Goal: Task Accomplishment & Management: Complete application form

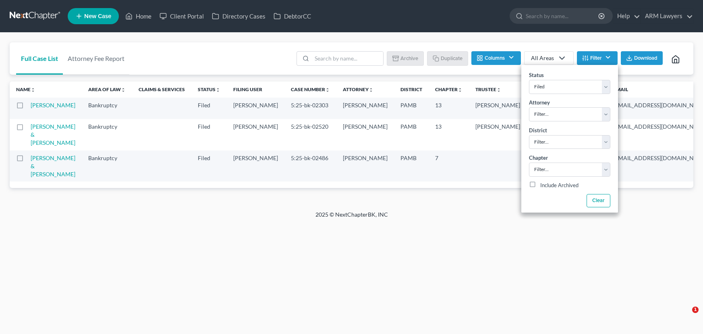
select select "8"
click at [200, 62] on div "Full Case List Attorney Fee Report Batch Download Archive Un-archive Duplicate …" at bounding box center [352, 58] width 684 height 33
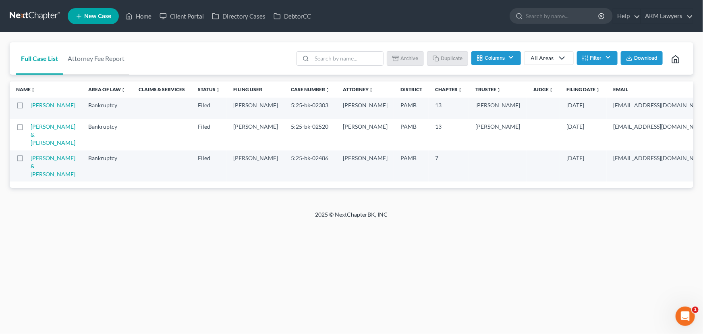
click at [37, 147] on td "[PERSON_NAME] & [PERSON_NAME]" at bounding box center [56, 134] width 51 height 31
click at [42, 145] on link "[PERSON_NAME] & [PERSON_NAME]" at bounding box center [53, 134] width 45 height 23
select select "1"
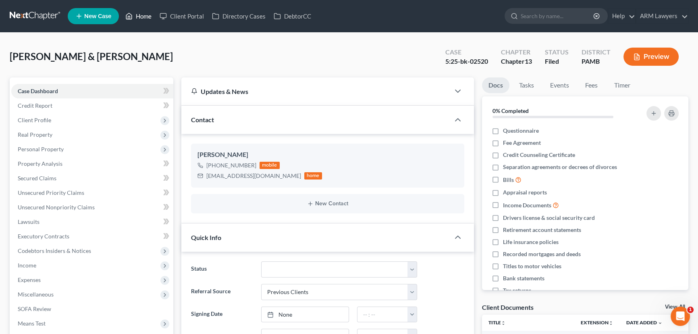
drag, startPoint x: 141, startPoint y: 15, endPoint x: 139, endPoint y: 56, distance: 40.7
click at [141, 15] on link "Home" at bounding box center [138, 16] width 34 height 15
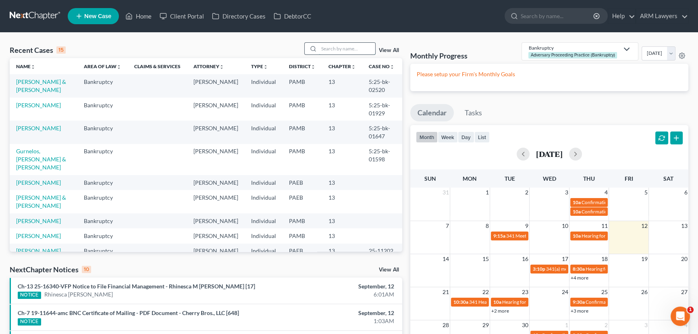
click at [333, 53] on input "search" at bounding box center [347, 49] width 56 height 12
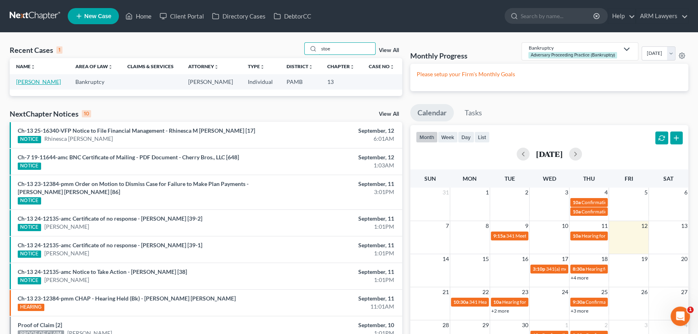
type input "stoe"
click at [35, 79] on link "[PERSON_NAME]" at bounding box center [38, 81] width 45 height 7
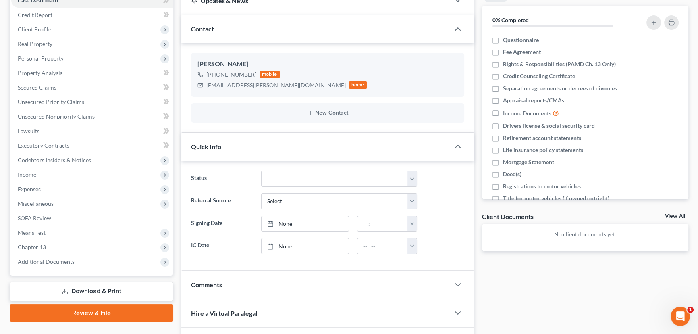
scroll to position [183, 0]
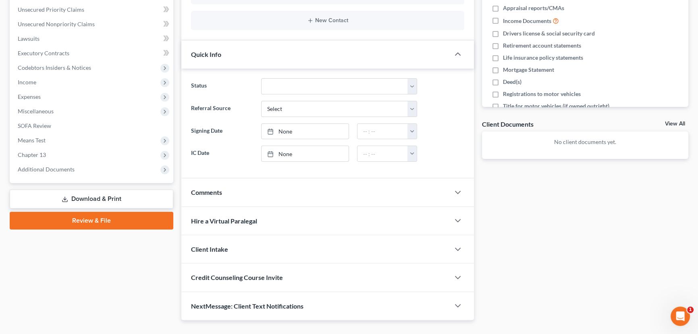
drag, startPoint x: 222, startPoint y: 191, endPoint x: 233, endPoint y: 201, distance: 15.1
click at [222, 191] on span "Comments" at bounding box center [206, 192] width 31 height 8
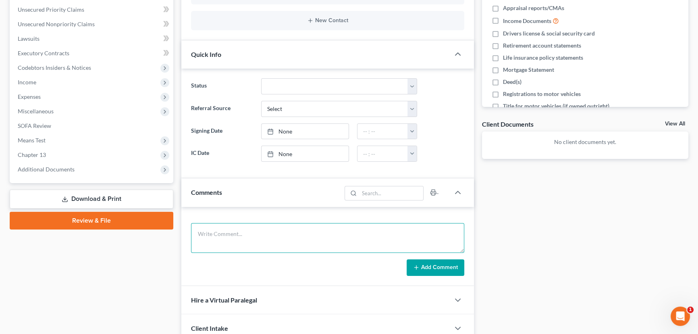
click at [253, 229] on textarea at bounding box center [327, 238] width 273 height 30
type textarea "15981"
click at [436, 264] on button "Add Comment" at bounding box center [435, 267] width 58 height 17
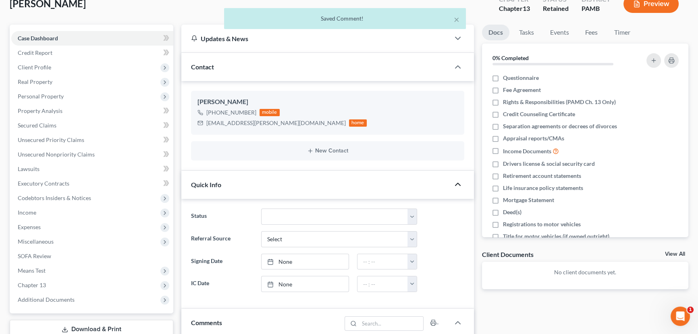
scroll to position [0, 0]
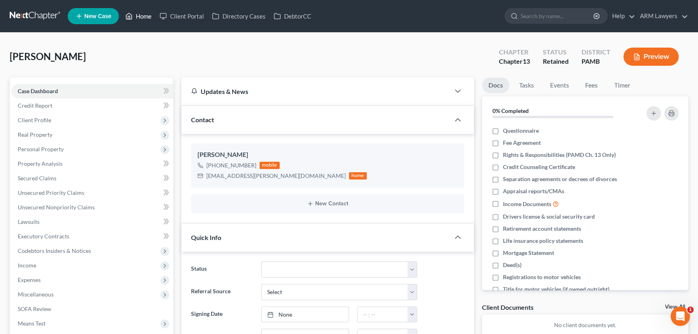
drag, startPoint x: 139, startPoint y: 12, endPoint x: 113, endPoint y: 77, distance: 70.0
click at [139, 12] on link "Home" at bounding box center [138, 16] width 34 height 15
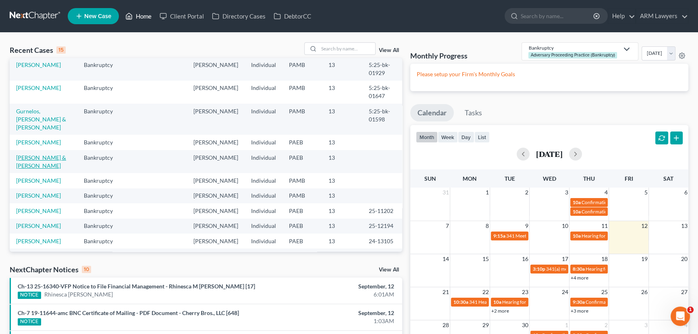
scroll to position [73, 0]
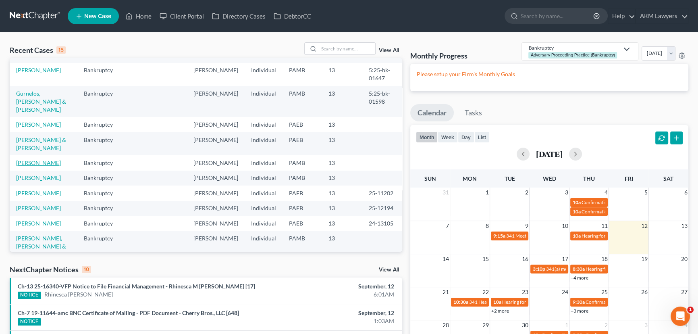
click at [29, 159] on link "[PERSON_NAME]" at bounding box center [38, 162] width 45 height 7
select select "9"
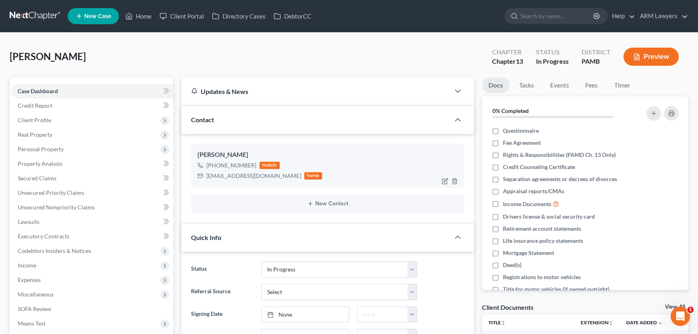
scroll to position [12, 0]
click at [62, 267] on span "Income" at bounding box center [92, 265] width 162 height 15
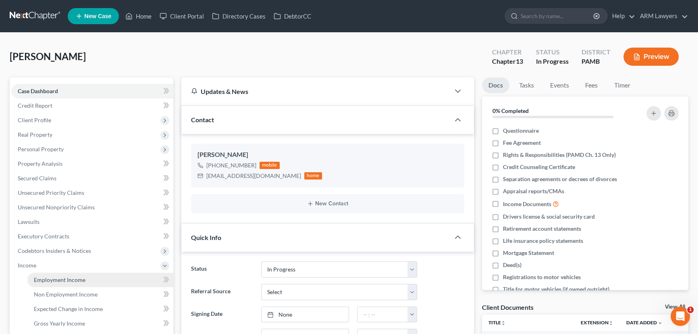
click at [104, 280] on link "Employment Income" at bounding box center [100, 279] width 146 height 15
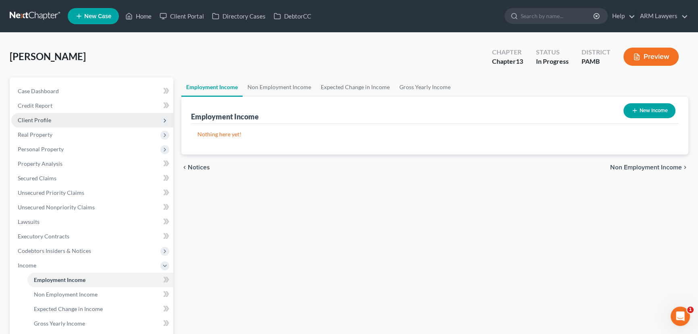
click at [70, 121] on span "Client Profile" at bounding box center [92, 120] width 162 height 15
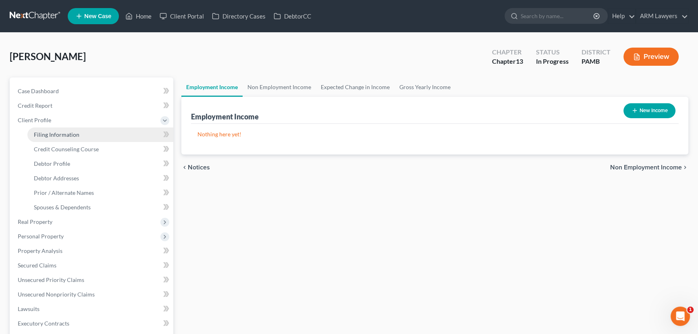
click at [76, 136] on span "Filing Information" at bounding box center [57, 134] width 46 height 7
select select "1"
select select "0"
select select "3"
select select "68"
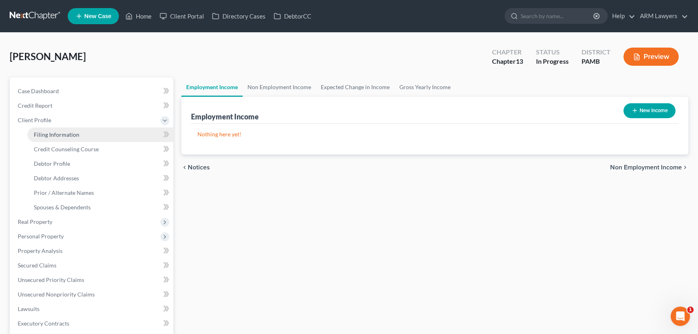
select select "0"
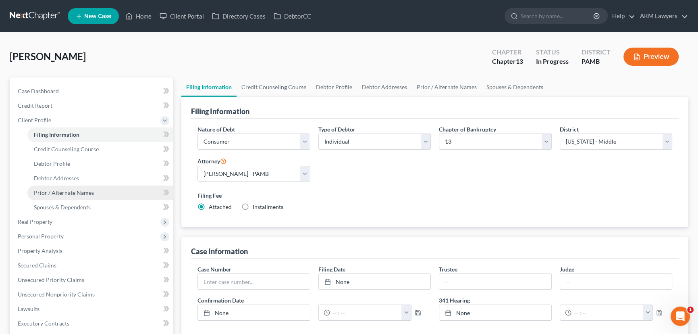
scroll to position [110, 0]
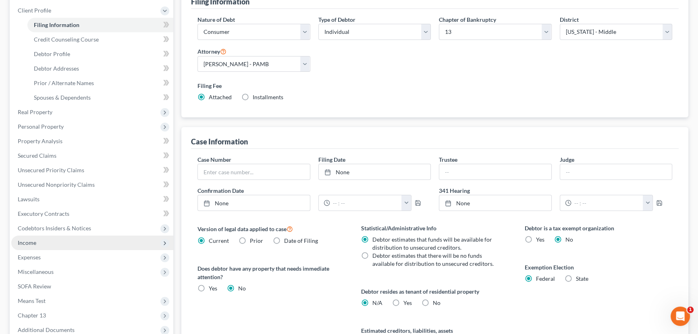
click at [40, 245] on span "Income" at bounding box center [92, 242] width 162 height 15
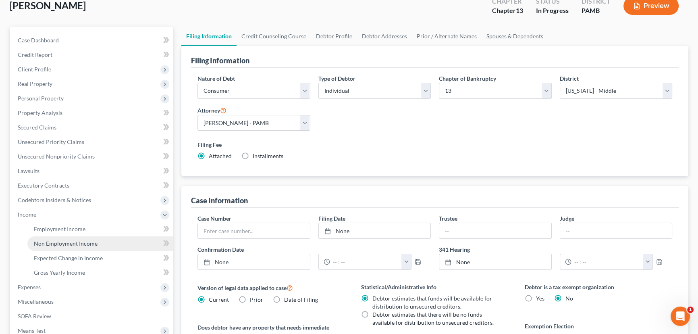
scroll to position [50, 0]
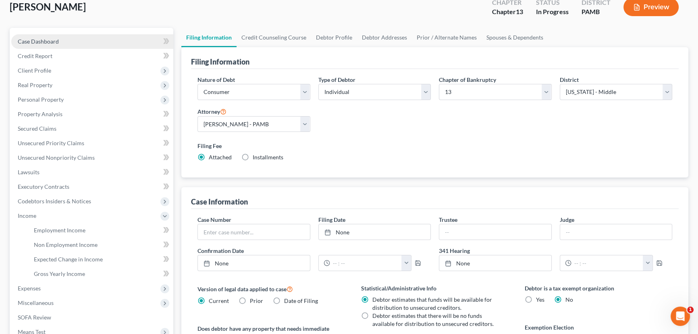
click at [72, 45] on link "Case Dashboard" at bounding box center [92, 41] width 162 height 15
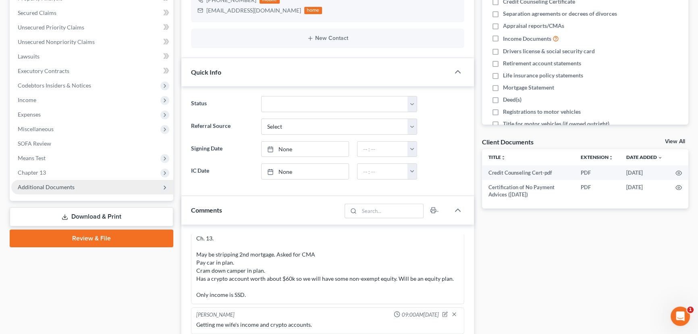
scroll to position [146, 0]
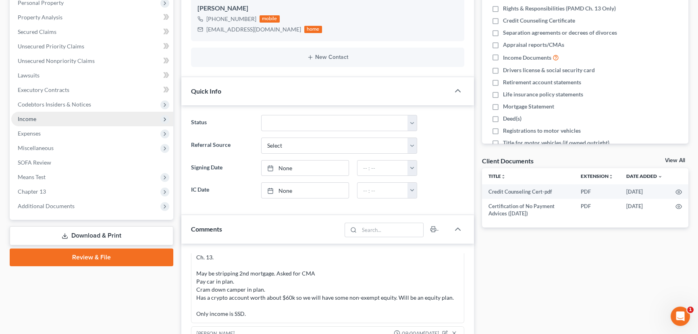
click at [41, 119] on span "Income" at bounding box center [92, 119] width 162 height 15
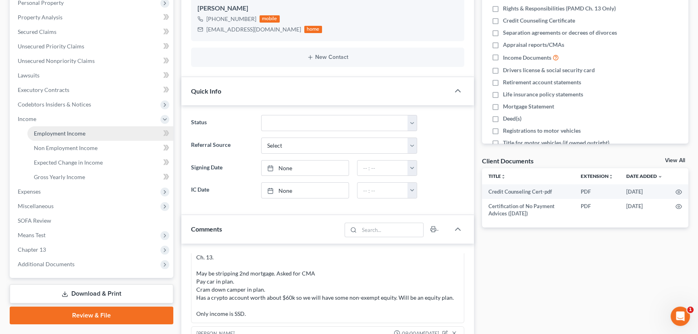
click at [70, 137] on link "Employment Income" at bounding box center [100, 133] width 146 height 15
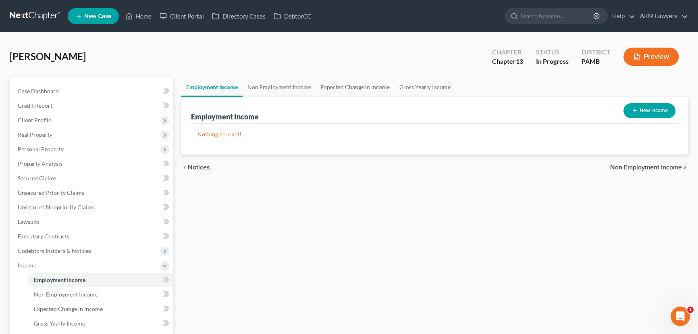
click at [646, 114] on button "New Income" at bounding box center [649, 110] width 52 height 15
select select "0"
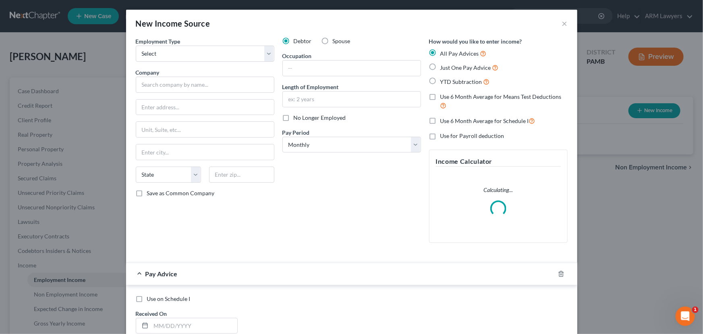
click at [333, 41] on label "Spouse" at bounding box center [342, 41] width 18 height 8
click at [336, 41] on input "Spouse" at bounding box center [338, 39] width 5 height 5
radio input "true"
click at [154, 52] on select "Select Full or [DEMOGRAPHIC_DATA] Employment Self Employment" at bounding box center [205, 54] width 139 height 16
select select "0"
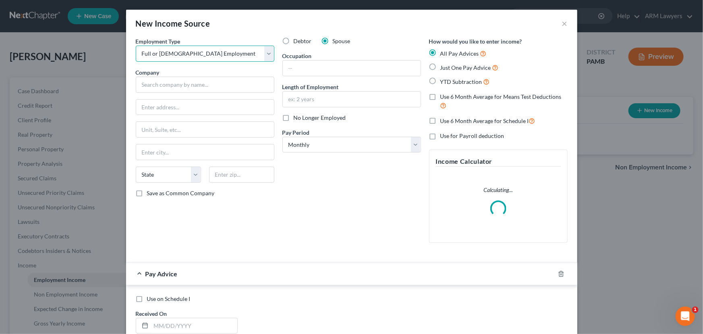
click at [136, 46] on select "Select Full or [DEMOGRAPHIC_DATA] Employment Self Employment" at bounding box center [205, 54] width 139 height 16
click at [192, 87] on input "text" at bounding box center [205, 85] width 139 height 16
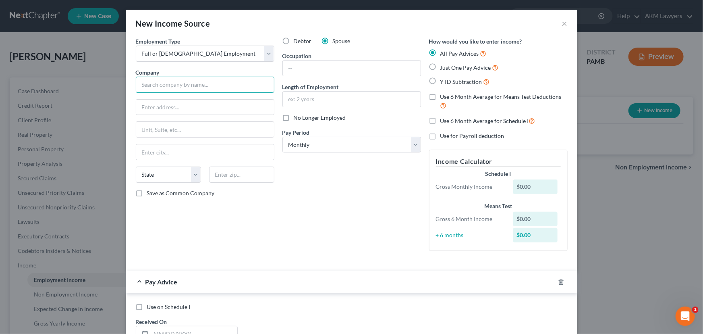
click at [181, 82] on input "text" at bounding box center [205, 85] width 139 height 16
type input "Carbon [PERSON_NAME]"
type input "[STREET_ADDRESS][PERSON_NAME]"
type input "18360"
type input "[GEOGRAPHIC_DATA]"
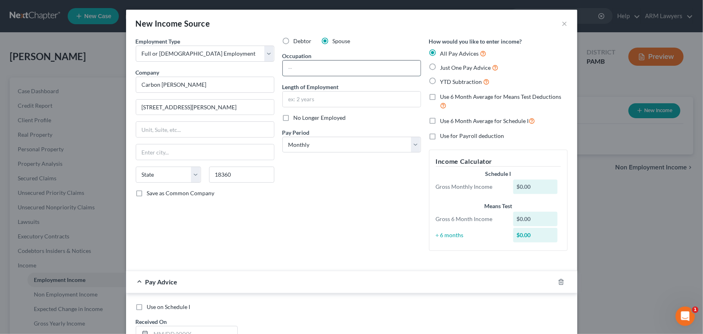
select select "39"
click at [328, 67] on input "text" at bounding box center [352, 67] width 138 height 15
type input "Driver"
click at [314, 97] on input "text" at bounding box center [352, 98] width 138 height 15
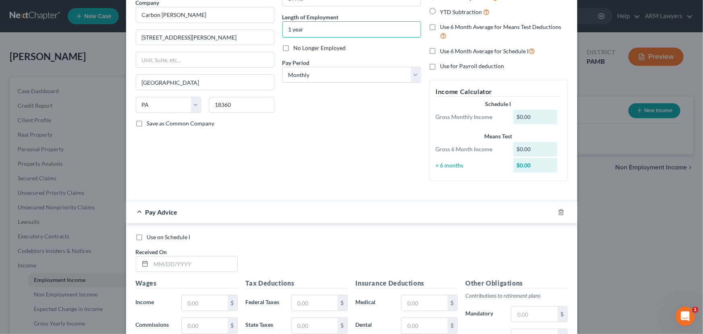
scroll to position [73, 0]
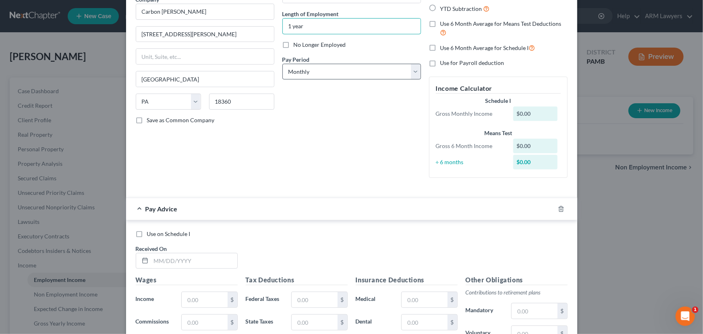
type input "1 year"
click at [306, 68] on select "Select Monthly Twice Monthly Every Other Week Weekly" at bounding box center [351, 72] width 139 height 16
select select "2"
click at [282, 64] on select "Select Monthly Twice Monthly Every Other Week Weekly" at bounding box center [351, 72] width 139 height 16
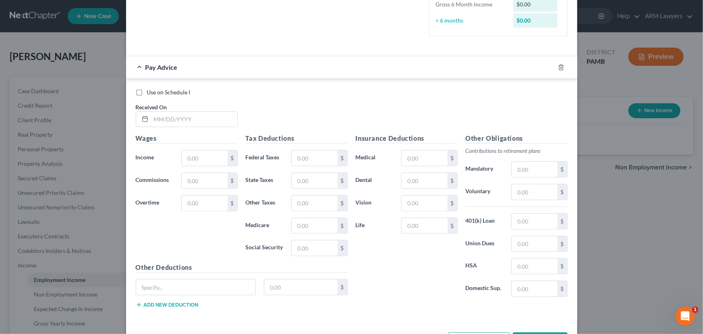
scroll to position [220, 0]
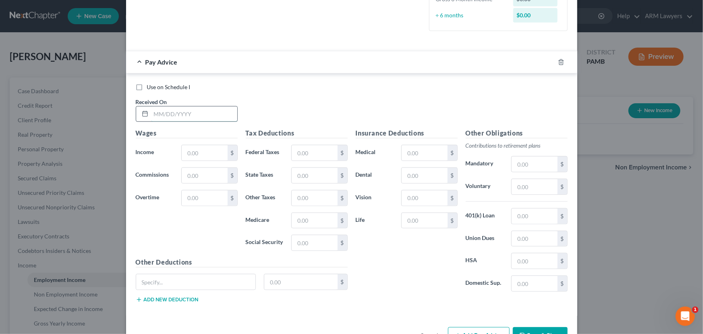
click at [167, 115] on input "text" at bounding box center [194, 113] width 86 height 15
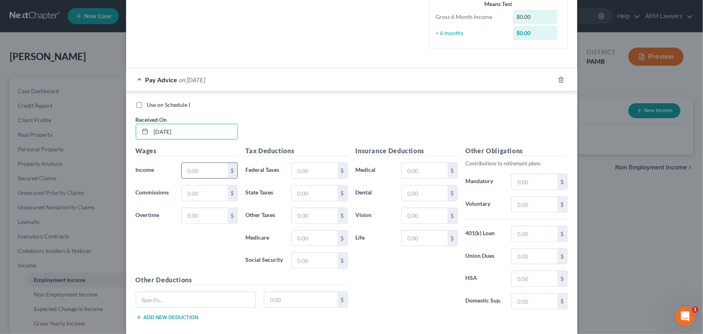
type input "[DATE]"
click at [191, 174] on input "text" at bounding box center [205, 170] width 46 height 15
type input "1,683.22"
click at [314, 169] on input "text" at bounding box center [315, 170] width 46 height 15
type input "39.47"
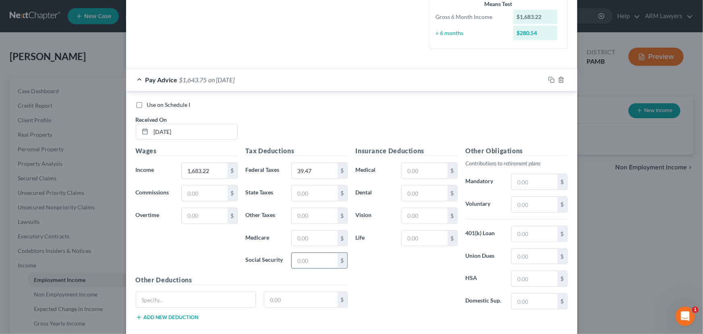
click at [312, 262] on input "text" at bounding box center [315, 260] width 46 height 15
type input "98.30"
click at [311, 193] on input "text" at bounding box center [315, 192] width 46 height 15
type input "48.68"
click at [307, 239] on input "text" at bounding box center [315, 237] width 46 height 15
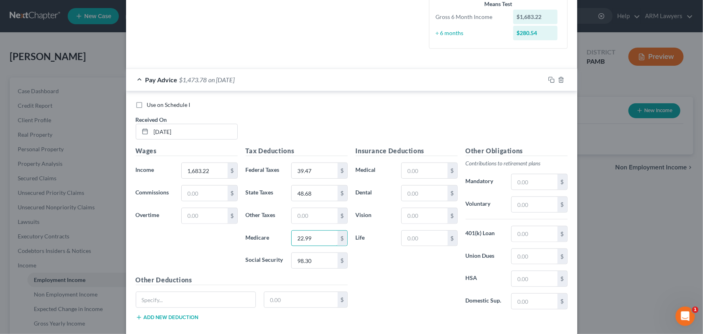
scroll to position [0, 0]
type input "22.99"
click at [304, 214] on input "text" at bounding box center [315, 215] width 46 height 15
type input "17.04"
drag, startPoint x: 422, startPoint y: 184, endPoint x: 421, endPoint y: 189, distance: 5.4
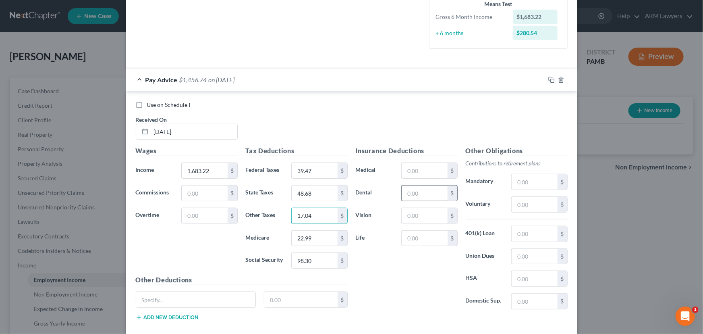
click at [422, 184] on div "Insurance Deductions Medical $ Dental $ Vision $ Life $" at bounding box center [407, 231] width 110 height 170
click at [421, 191] on input "text" at bounding box center [425, 192] width 46 height 15
type input "46.90"
click at [418, 170] on input "text" at bounding box center [425, 170] width 46 height 15
click at [421, 173] on input "text" at bounding box center [425, 170] width 46 height 15
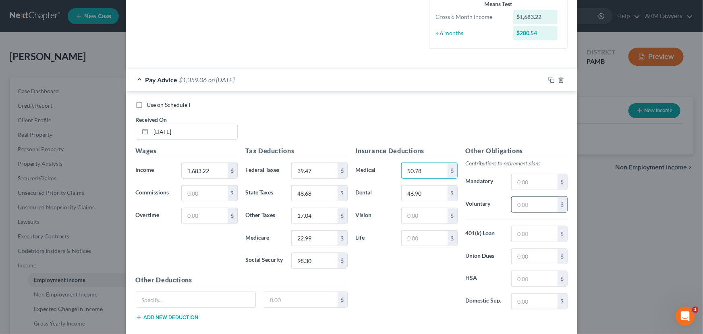
type input "50.78"
click at [552, 205] on input "text" at bounding box center [535, 204] width 46 height 15
type input "37.03"
click at [518, 255] on input "text" at bounding box center [535, 256] width 46 height 15
type input "23.40"
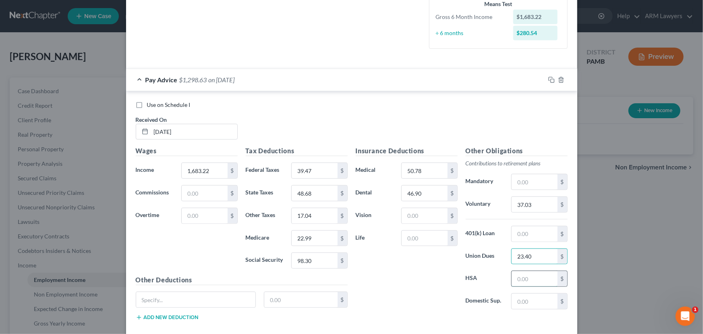
click at [537, 273] on input "text" at bounding box center [535, 278] width 46 height 15
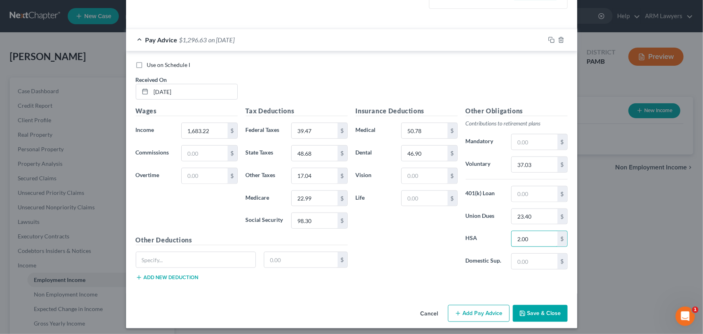
scroll to position [262, 0]
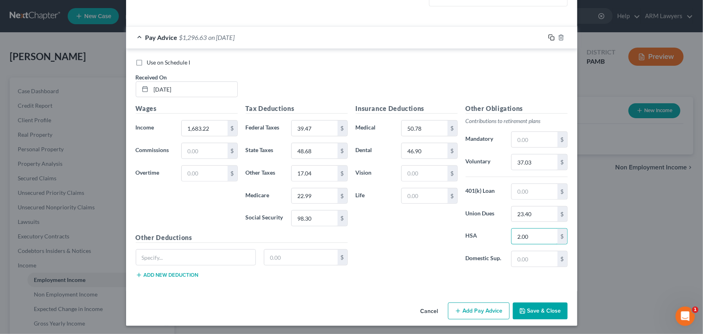
type input "2.00"
click at [548, 36] on icon "button" at bounding box center [551, 37] width 6 height 6
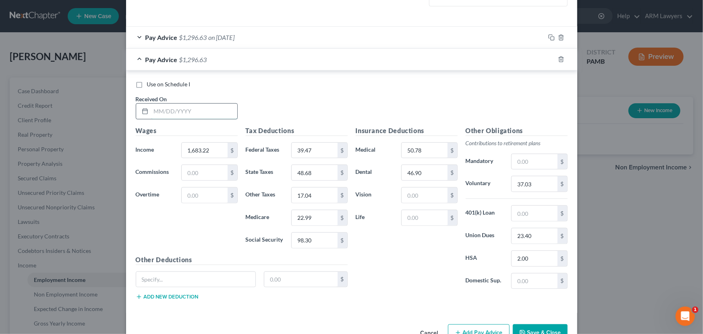
click at [182, 111] on input "text" at bounding box center [194, 111] width 86 height 15
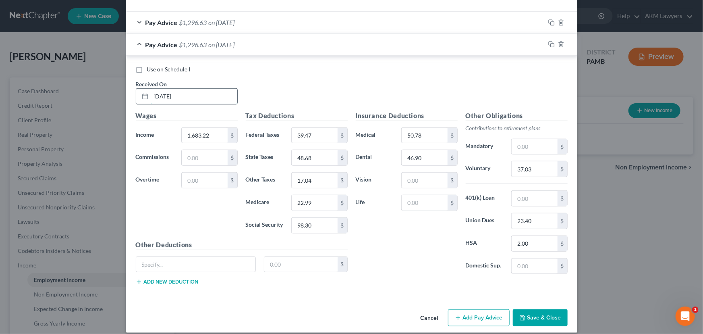
scroll to position [284, 0]
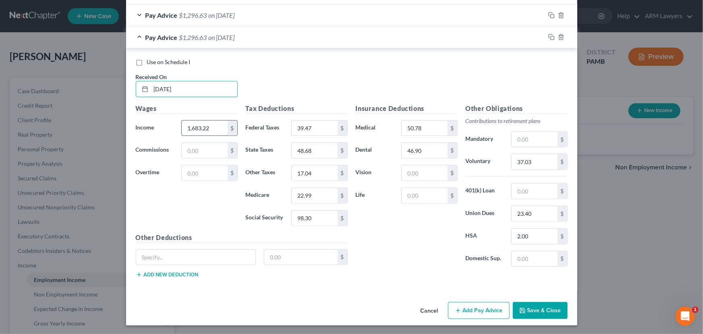
type input "[DATE]"
click at [210, 125] on input "1,683.22" at bounding box center [205, 127] width 46 height 15
click at [551, 36] on rect "button" at bounding box center [553, 38] width 4 height 4
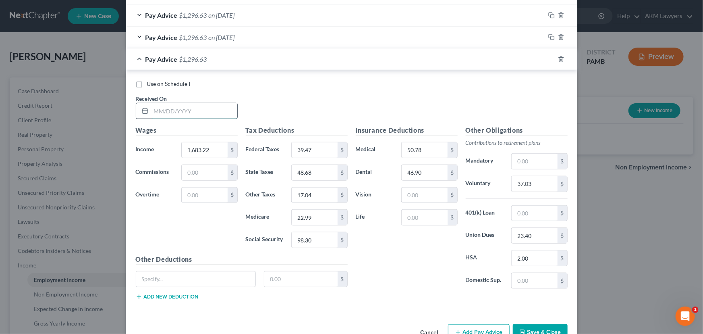
click at [180, 110] on input "text" at bounding box center [194, 110] width 86 height 15
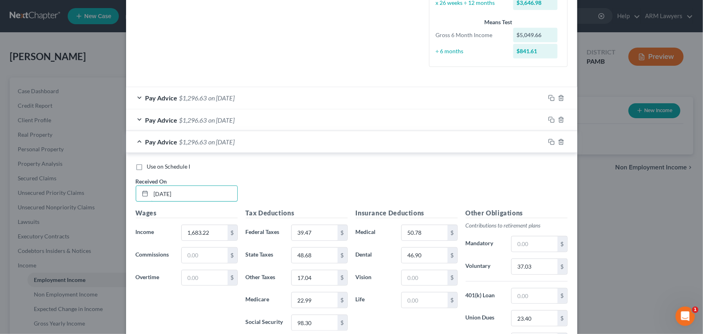
scroll to position [247, 0]
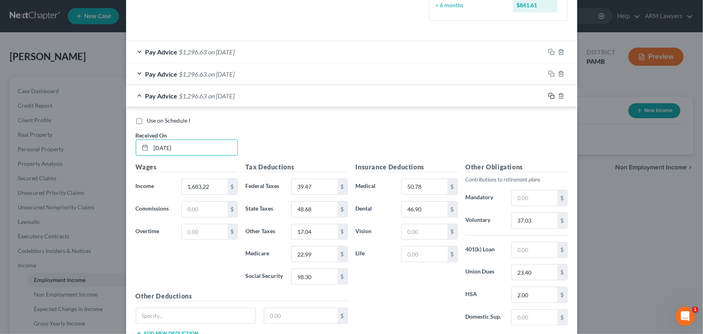
type input "[DATE]"
click at [548, 93] on icon "button" at bounding box center [551, 96] width 6 height 6
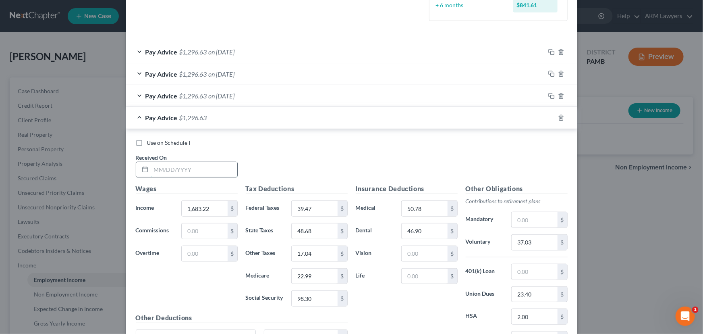
click at [176, 167] on input "text" at bounding box center [194, 169] width 86 height 15
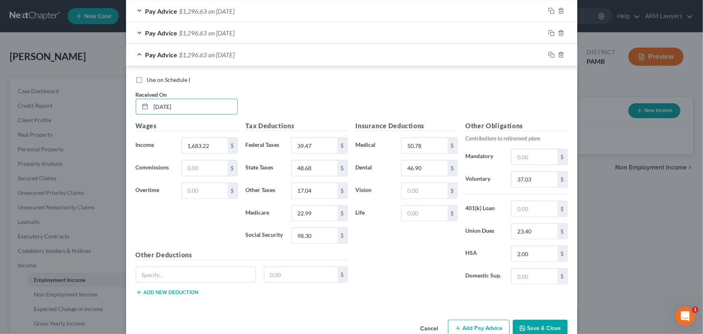
scroll to position [328, 0]
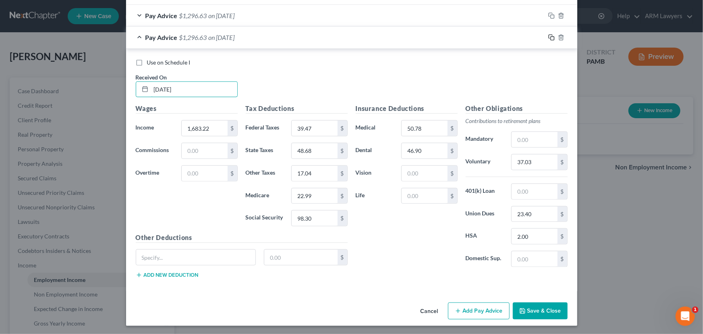
type input "[DATE]"
click at [551, 37] on rect "button" at bounding box center [553, 39] width 4 height 4
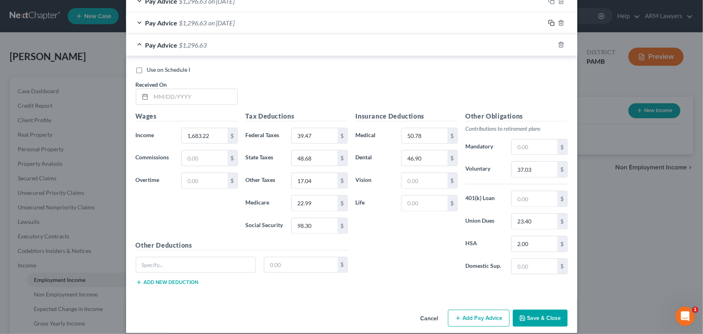
scroll to position [350, 0]
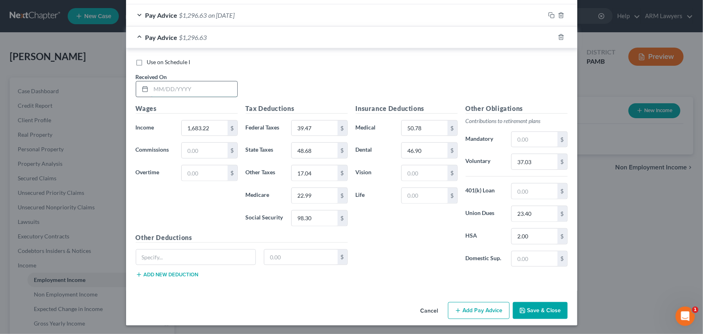
click at [172, 92] on input "text" at bounding box center [194, 88] width 86 height 15
type input "[DATE]"
click at [204, 129] on input "1,683.22" at bounding box center [205, 127] width 46 height 15
type input "1,908.22"
click at [315, 126] on input "39.47" at bounding box center [315, 127] width 46 height 15
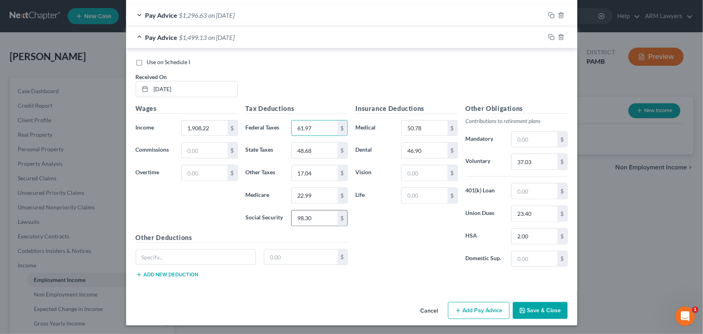
type input "61.97"
click at [314, 222] on input "98.30" at bounding box center [315, 217] width 46 height 15
type input "112.26"
click at [310, 195] on input "22.99" at bounding box center [315, 195] width 46 height 15
type input "26.26"
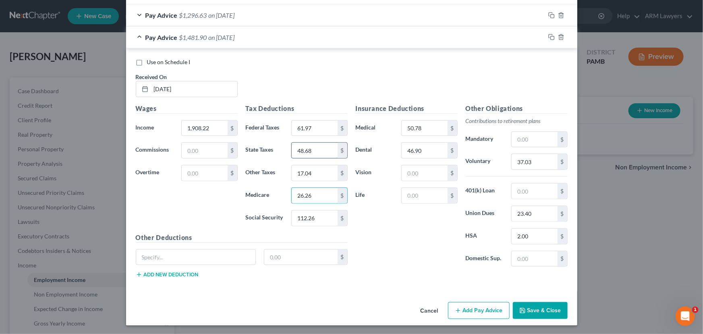
click at [306, 153] on input "48.68" at bounding box center [315, 150] width 46 height 15
type input "55.58"
click at [307, 174] on input "17.04" at bounding box center [315, 172] width 46 height 15
type input "19.45"
click at [522, 211] on input "23.40" at bounding box center [535, 213] width 46 height 15
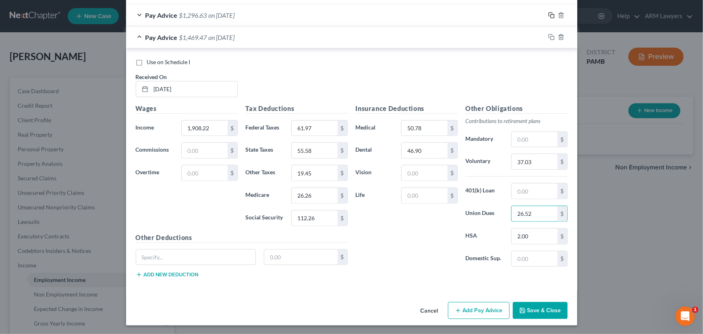
type input "26.52"
click at [548, 12] on icon "button" at bounding box center [551, 15] width 6 height 6
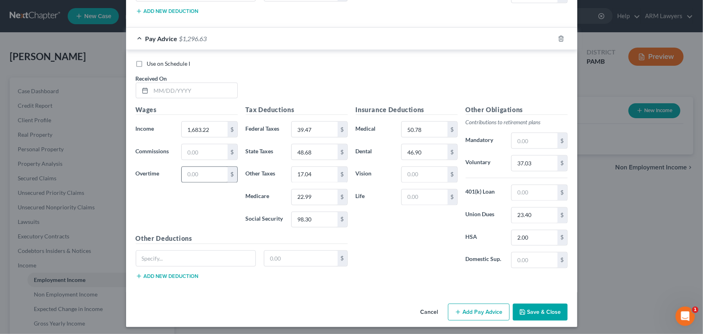
scroll to position [613, 0]
click at [185, 83] on input "text" at bounding box center [194, 90] width 86 height 15
click at [195, 91] on input "text" at bounding box center [194, 90] width 86 height 15
type input "[DATE]"
click at [548, 35] on icon "button" at bounding box center [551, 38] width 6 height 6
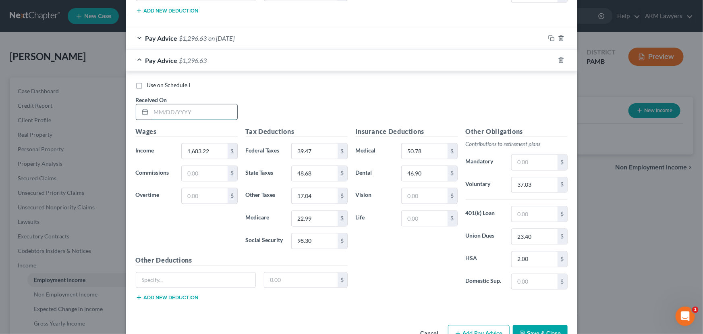
click at [162, 108] on input "text" at bounding box center [194, 111] width 86 height 15
type input "[DATE]"
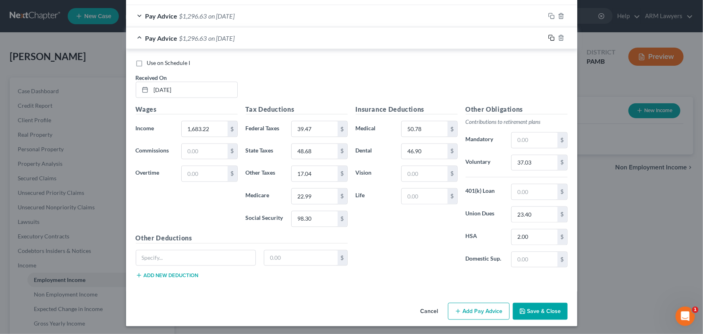
click at [548, 35] on icon "button" at bounding box center [551, 38] width 6 height 6
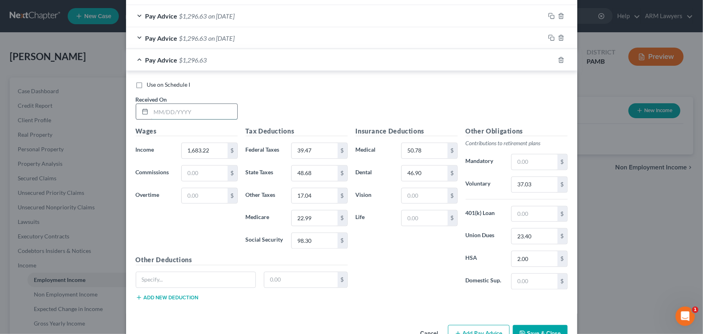
click at [182, 111] on input "text" at bounding box center [194, 111] width 86 height 15
type input "[DATE]"
click at [209, 147] on input "1,683.22" at bounding box center [205, 150] width 46 height 15
type input "1,817.35"
click at [311, 149] on input "39.47" at bounding box center [315, 150] width 46 height 15
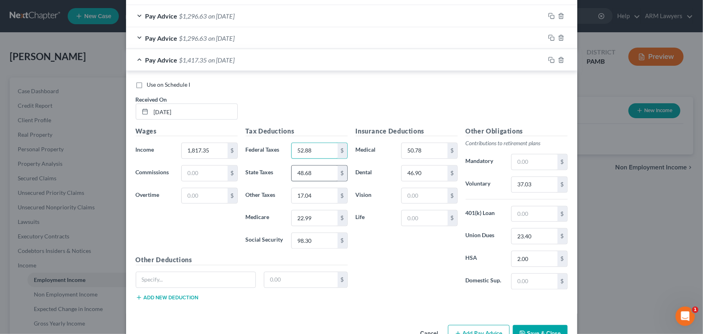
type input "52.88"
click at [308, 172] on input "48.68" at bounding box center [315, 173] width 46 height 15
type input "52.79"
click at [308, 214] on input "22.99" at bounding box center [315, 217] width 46 height 15
type input "24.93"
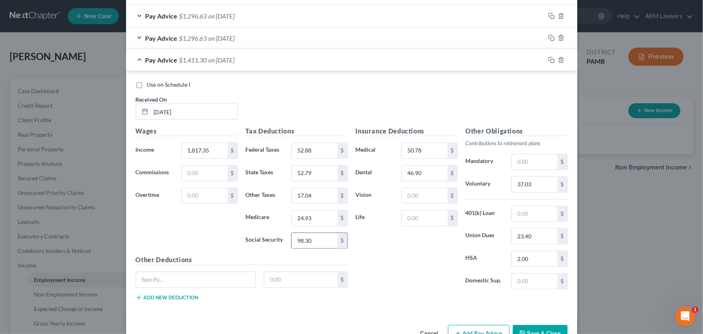
click at [316, 239] on input "98.30" at bounding box center [315, 240] width 46 height 15
type input "106.62"
click at [313, 192] on input "17.04" at bounding box center [315, 195] width 46 height 15
type input "18.48"
click at [530, 234] on input "23.40" at bounding box center [535, 235] width 46 height 15
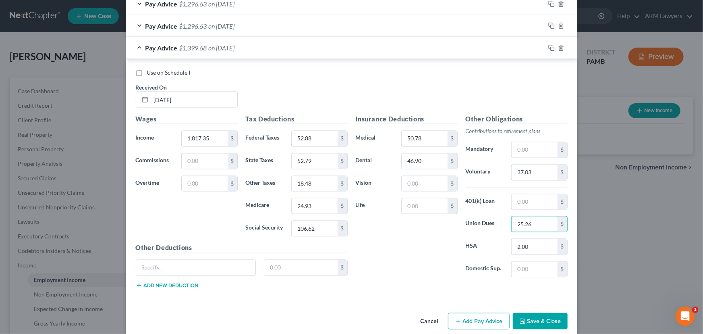
scroll to position [657, 0]
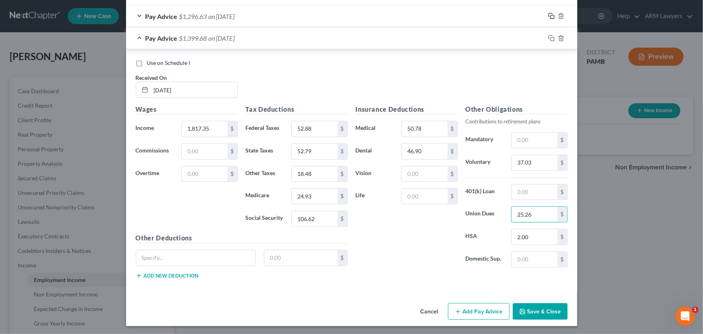
type input "25.26"
click at [550, 16] on icon "button" at bounding box center [551, 16] width 6 height 6
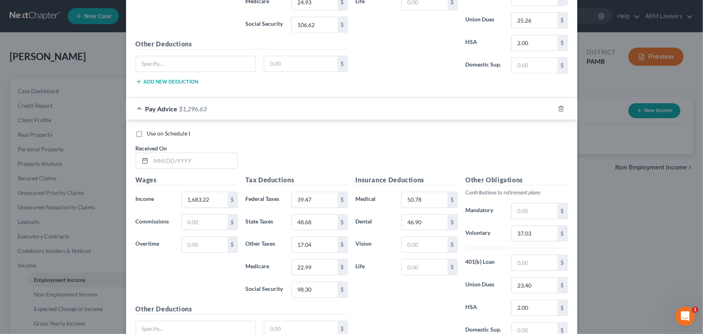
scroll to position [877, 0]
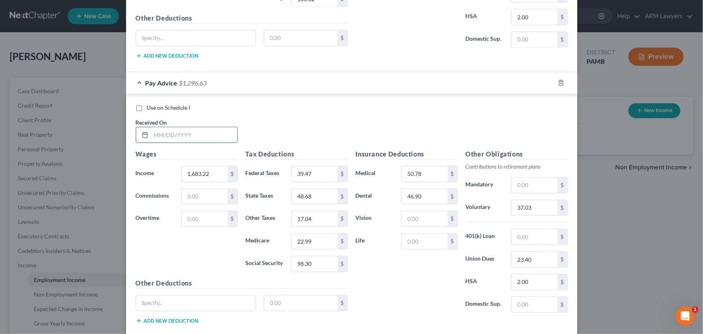
click at [170, 129] on input "text" at bounding box center [194, 134] width 86 height 15
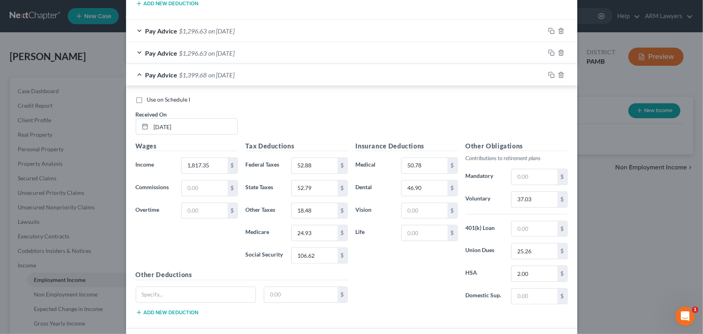
scroll to position [840, 0]
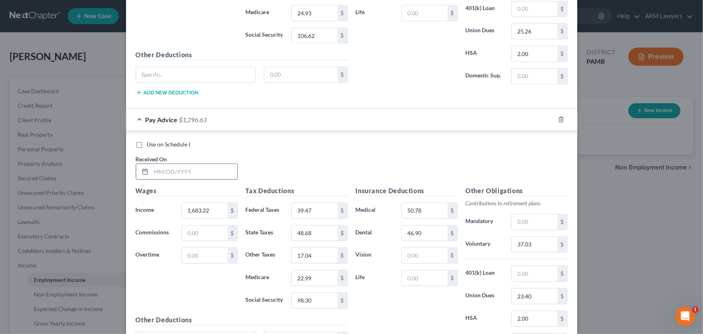
click at [157, 175] on input "text" at bounding box center [194, 171] width 86 height 15
type input "[DATE]"
click at [209, 212] on input "1,683.22" at bounding box center [205, 210] width 46 height 15
type input "2,038.46"
click at [319, 209] on input "39.47" at bounding box center [315, 210] width 46 height 15
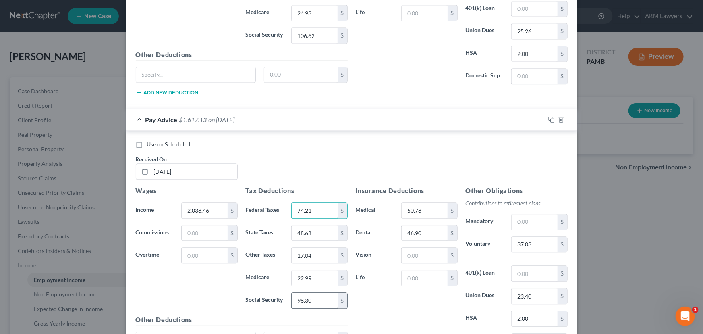
type input "74.21"
click at [313, 298] on input "98.30" at bounding box center [315, 299] width 46 height 15
type input "120.33"
click at [304, 271] on input "22.99" at bounding box center [315, 277] width 46 height 15
type input "28.14"
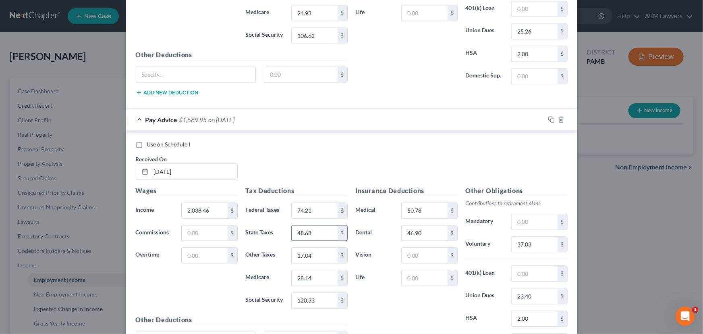
click at [310, 226] on input "48.68" at bounding box center [315, 232] width 46 height 15
type input "59.58"
click at [310, 252] on input "17.04" at bounding box center [315, 254] width 46 height 15
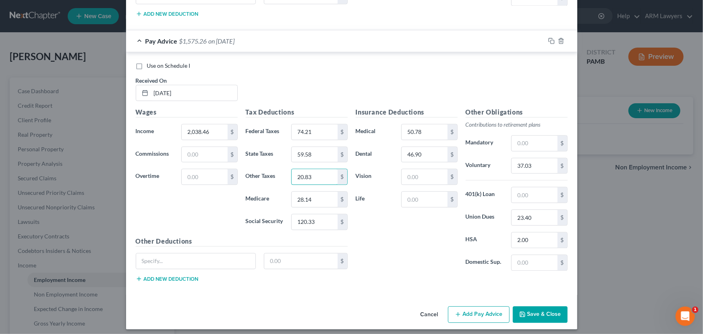
scroll to position [921, 0]
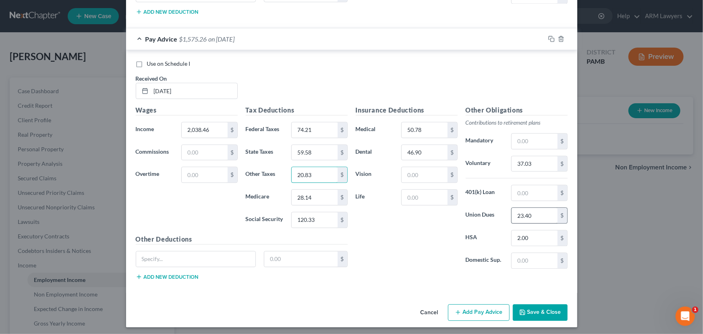
type input "20.83"
click at [528, 214] on input "23.40" at bounding box center [535, 214] width 46 height 15
click at [529, 163] on input "37.03" at bounding box center [535, 163] width 46 height 15
type input "44.85"
click at [540, 212] on input "23.40" at bounding box center [535, 214] width 46 height 15
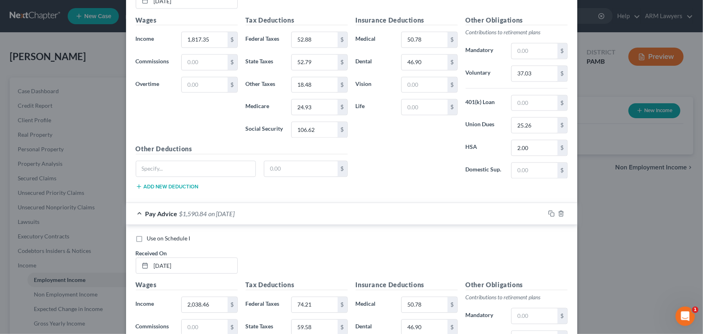
scroll to position [738, 0]
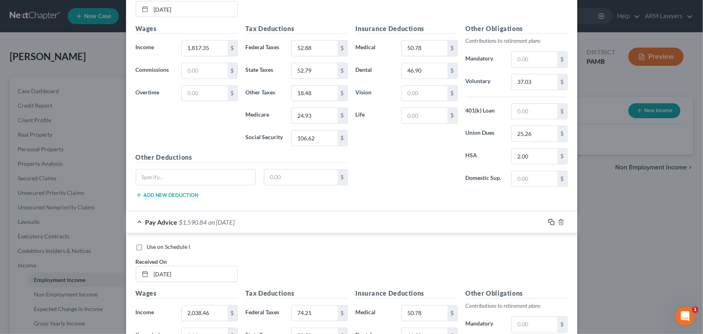
click at [548, 221] on icon "button" at bounding box center [551, 222] width 6 height 6
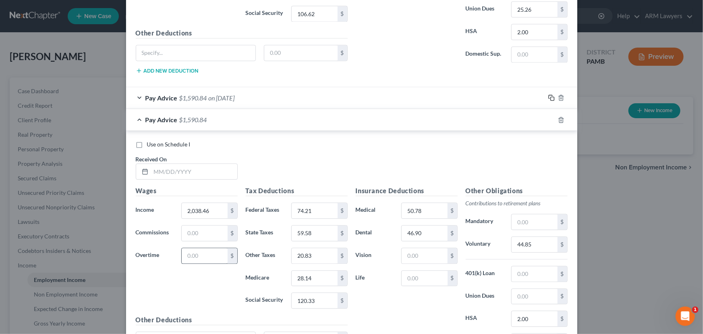
scroll to position [884, 0]
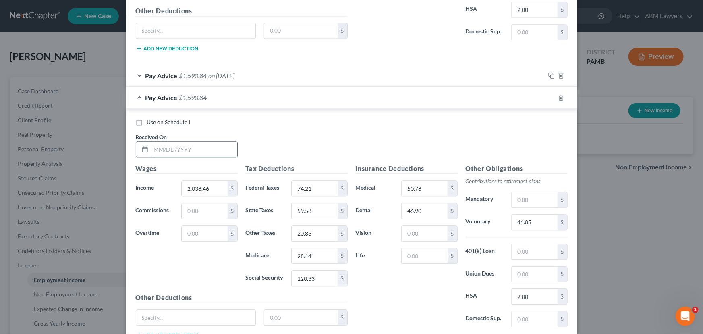
click at [179, 149] on input "text" at bounding box center [194, 148] width 86 height 15
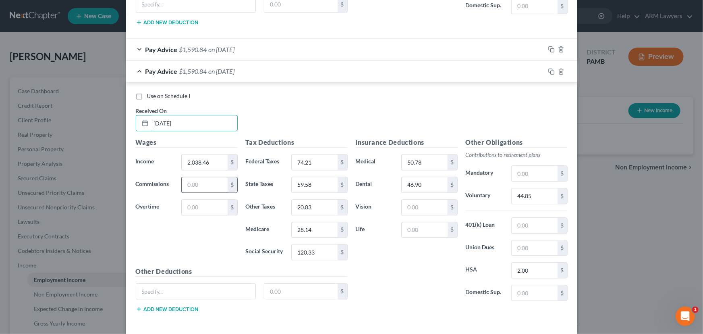
scroll to position [943, 0]
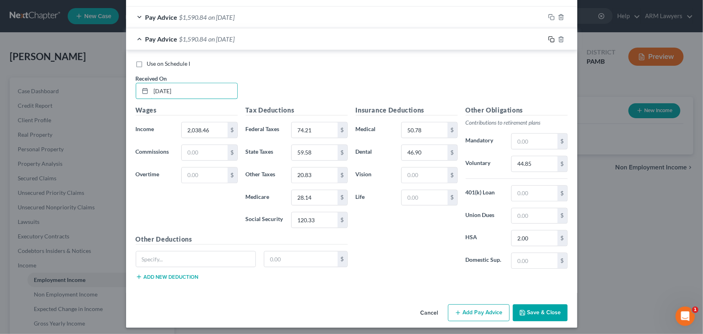
type input "[DATE]"
click at [548, 36] on icon "button" at bounding box center [551, 39] width 6 height 6
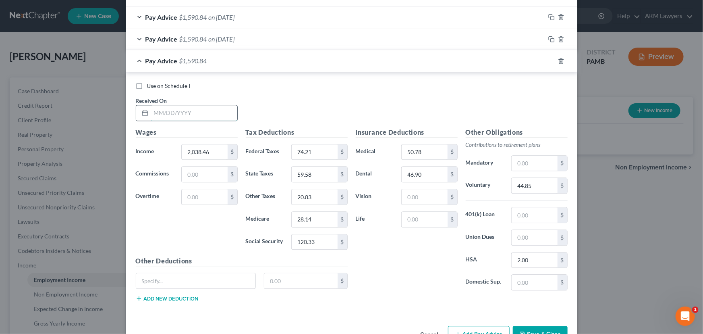
click at [156, 115] on input "text" at bounding box center [194, 112] width 86 height 15
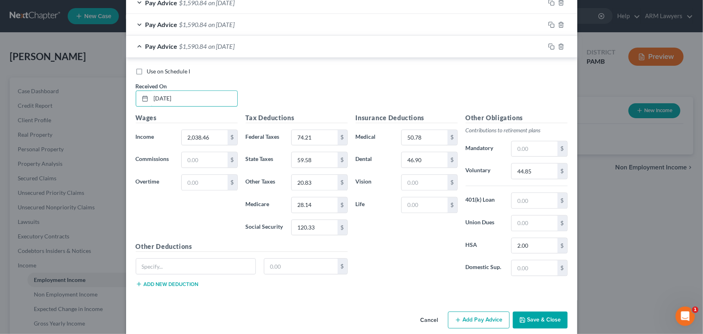
scroll to position [964, 0]
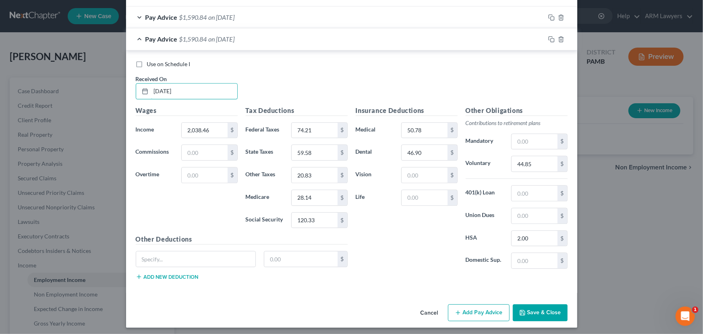
type input "[DATE]"
click at [533, 309] on button "Save & Close" at bounding box center [540, 312] width 55 height 17
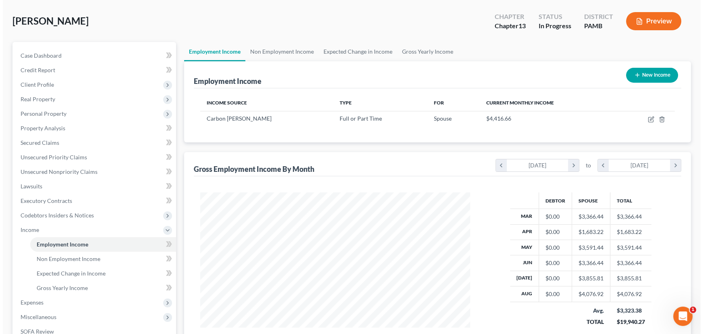
scroll to position [110, 0]
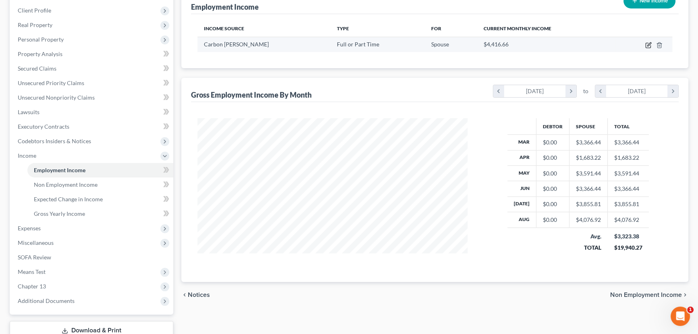
click at [648, 46] on icon "button" at bounding box center [648, 45] width 6 height 6
select select "0"
select select "39"
select select "2"
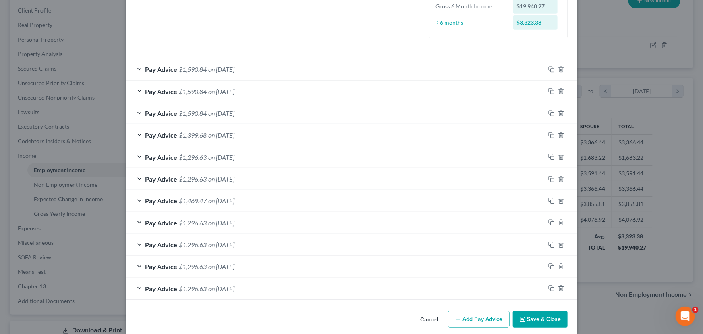
scroll to position [239, 0]
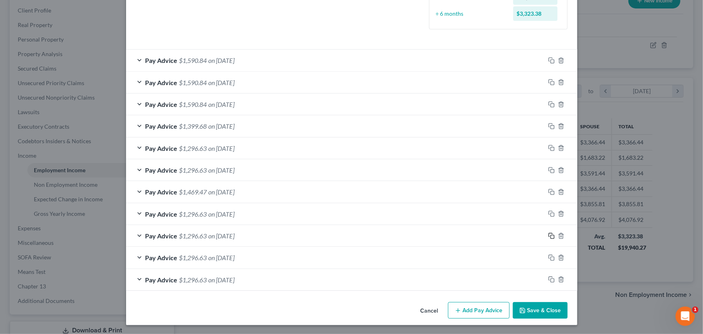
click at [548, 233] on icon "button" at bounding box center [551, 235] width 6 height 6
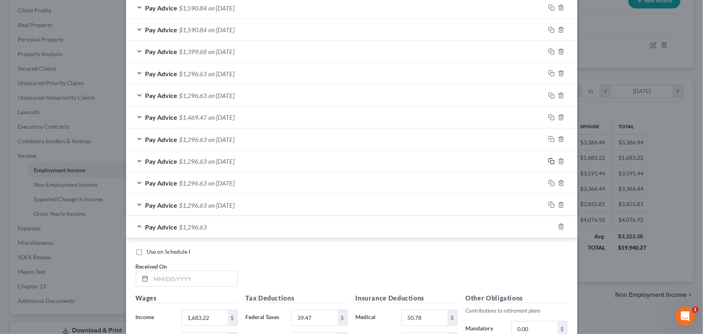
scroll to position [422, 0]
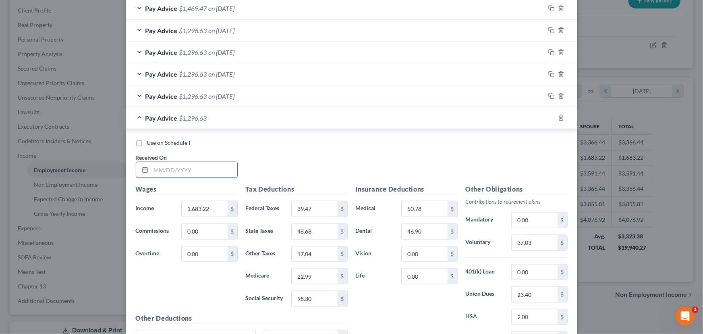
click at [175, 172] on input "text" at bounding box center [194, 169] width 86 height 15
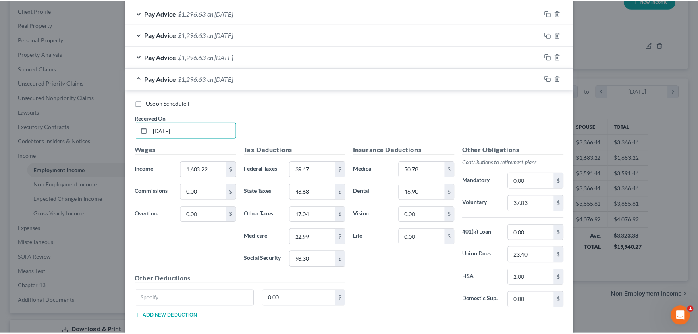
scroll to position [502, 0]
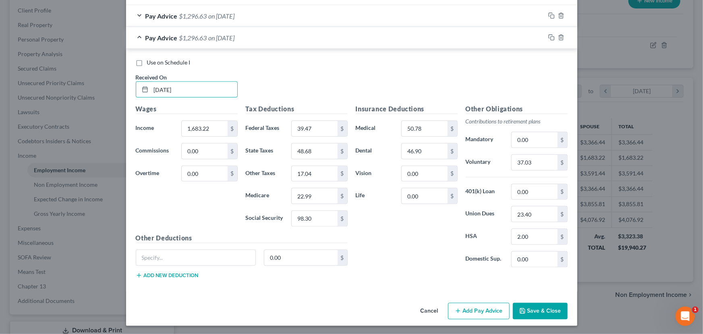
type input "[DATE]"
click at [529, 306] on button "Save & Close" at bounding box center [540, 311] width 55 height 17
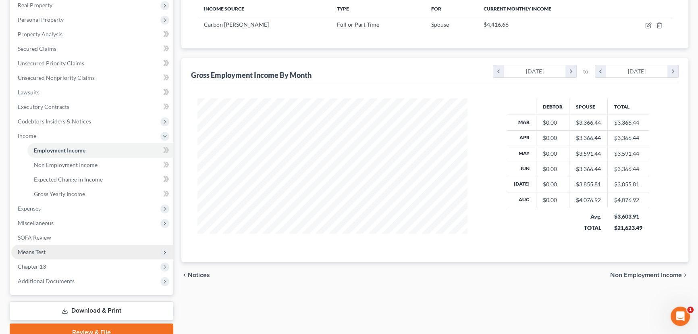
scroll to position [166, 0]
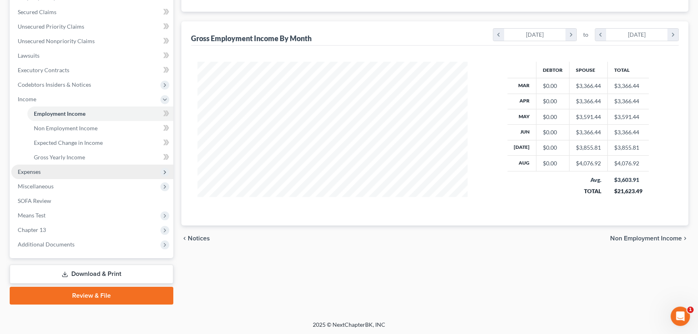
click at [69, 170] on span "Expenses" at bounding box center [92, 171] width 162 height 15
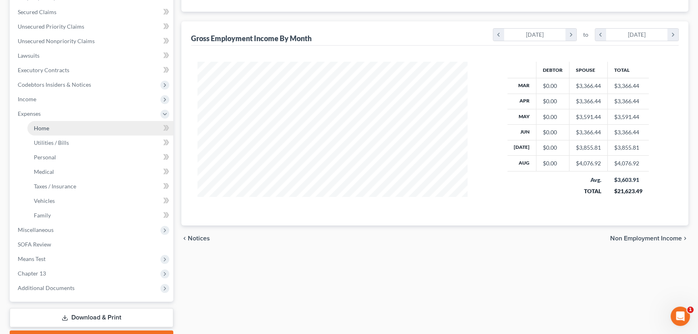
click at [67, 124] on link "Home" at bounding box center [100, 128] width 146 height 15
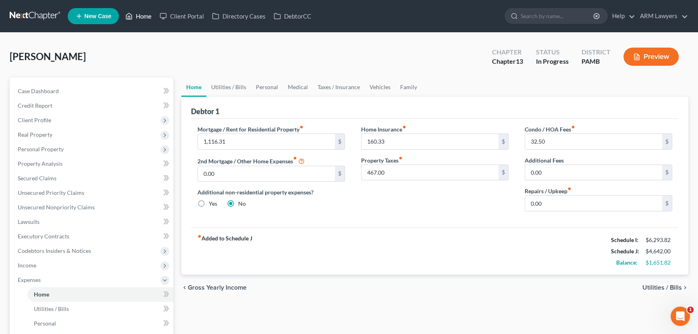
drag, startPoint x: 137, startPoint y: 17, endPoint x: 137, endPoint y: 25, distance: 8.1
click at [137, 17] on link "Home" at bounding box center [138, 16] width 34 height 15
click at [52, 81] on div "Case Dashboard Payments Invoices Payments Payments Credit Report Client Profile…" at bounding box center [92, 272] width 164 height 390
click at [58, 89] on span "Case Dashboard" at bounding box center [38, 90] width 41 height 7
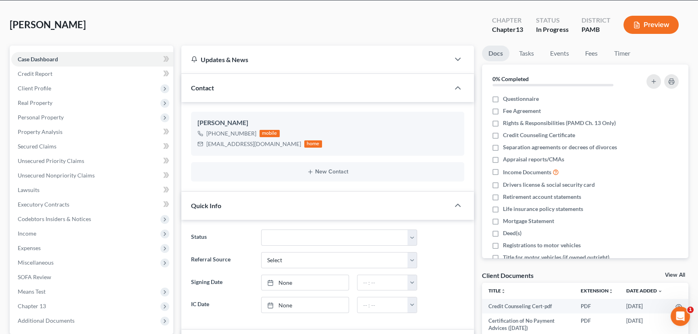
scroll to position [110, 0]
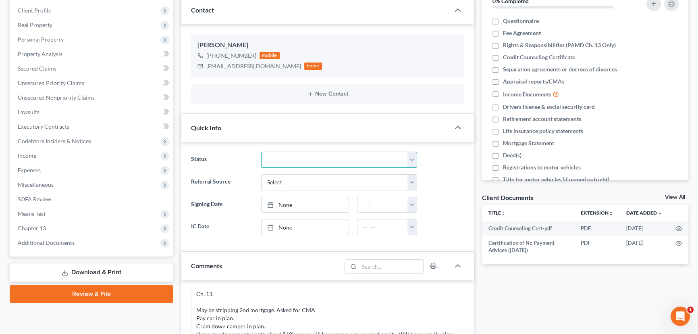
click at [311, 159] on select "Answer Due Awaiting Confirmation Awaiting Discharge Confirmed Could Not Contact…" at bounding box center [339, 159] width 156 height 16
select select "20"
click at [261, 151] on select "Answer Due Awaiting Confirmation Awaiting Discharge Confirmed Could Not Contact…" at bounding box center [339, 159] width 156 height 16
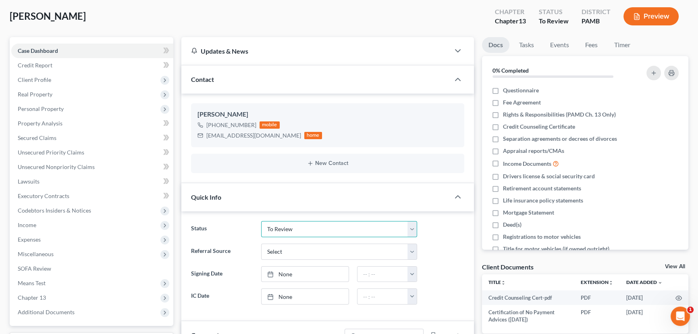
scroll to position [0, 0]
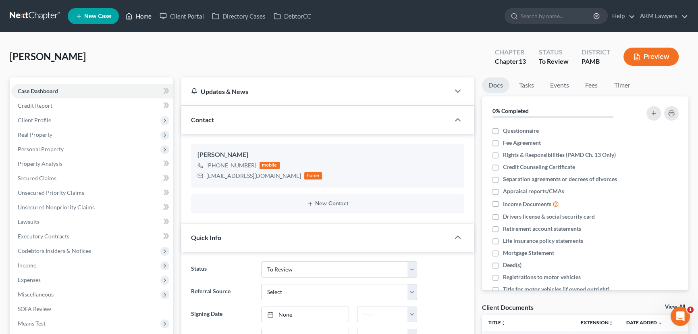
click at [141, 18] on link "Home" at bounding box center [138, 16] width 34 height 15
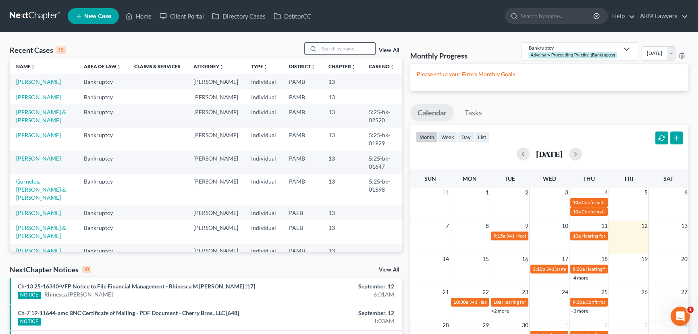
click at [350, 46] on input "search" at bounding box center [347, 49] width 56 height 12
type input "periu"
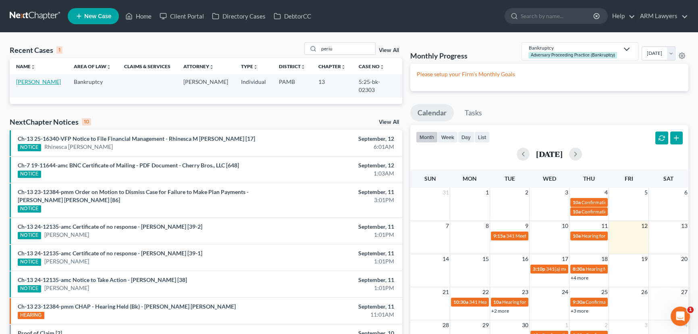
click at [41, 81] on link "[PERSON_NAME]" at bounding box center [38, 81] width 45 height 7
